Goal: Task Accomplishment & Management: Manage account settings

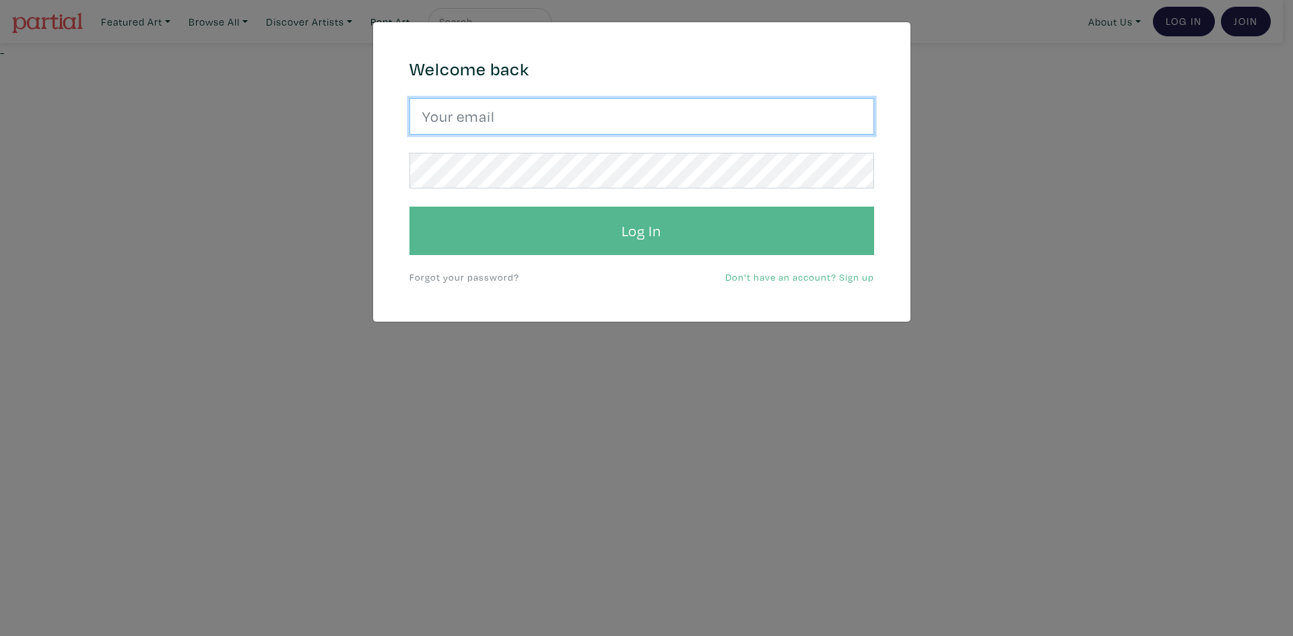
type input "sashaqgallery@gmail.com"
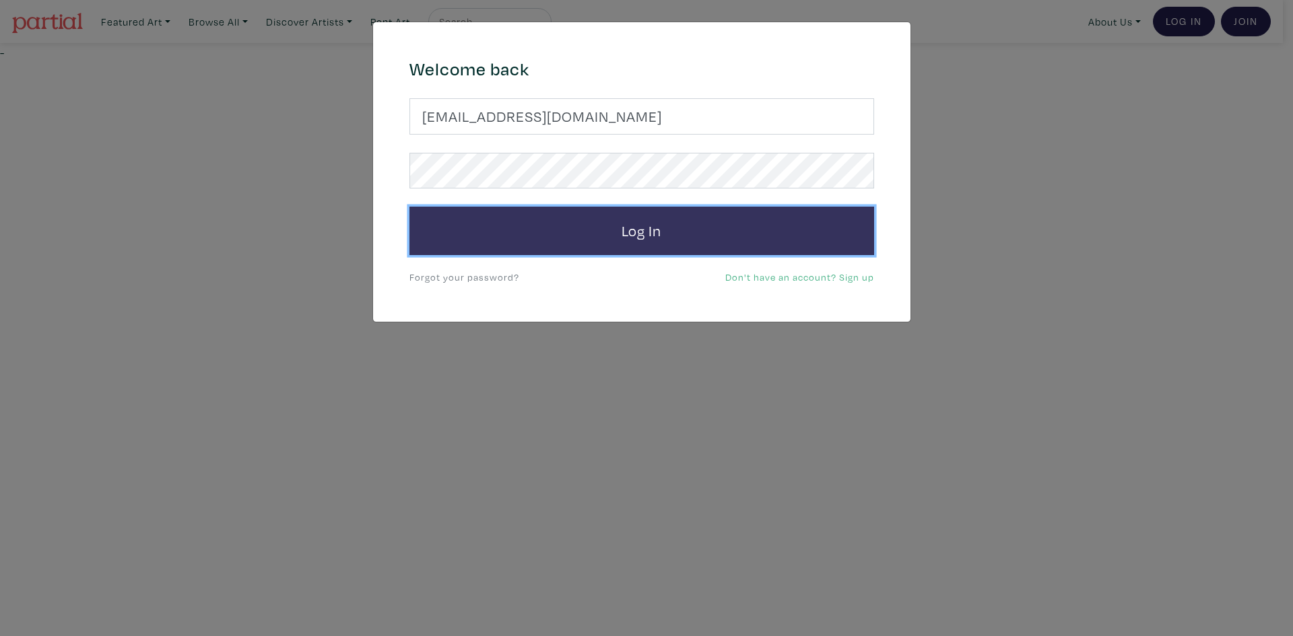
click at [710, 239] on button "Log In" at bounding box center [641, 231] width 465 height 48
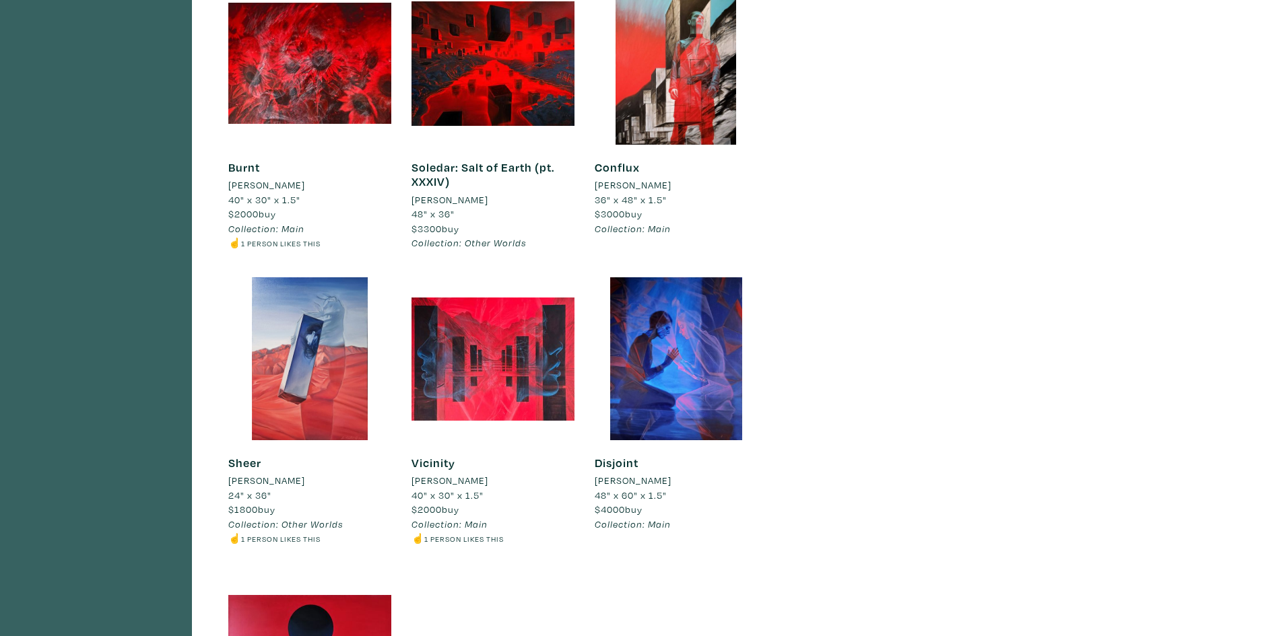
scroll to position [539, 0]
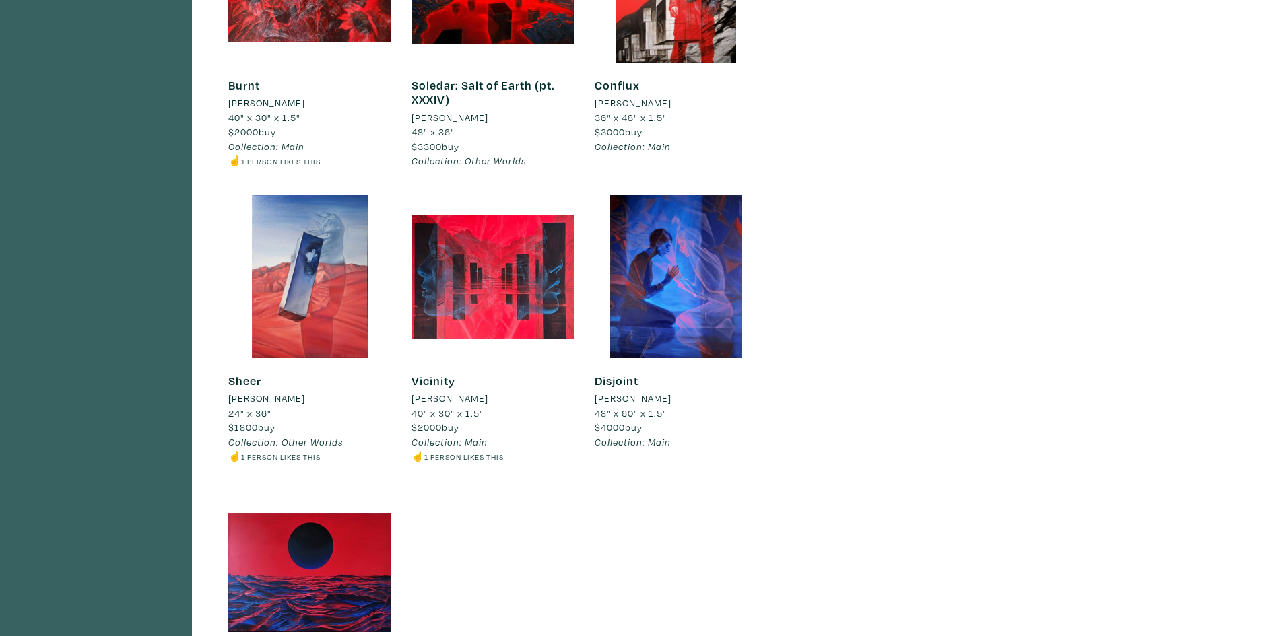
click at [426, 379] on link "Vicinity" at bounding box center [433, 380] width 44 height 15
